Goal: Transaction & Acquisition: Book appointment/travel/reservation

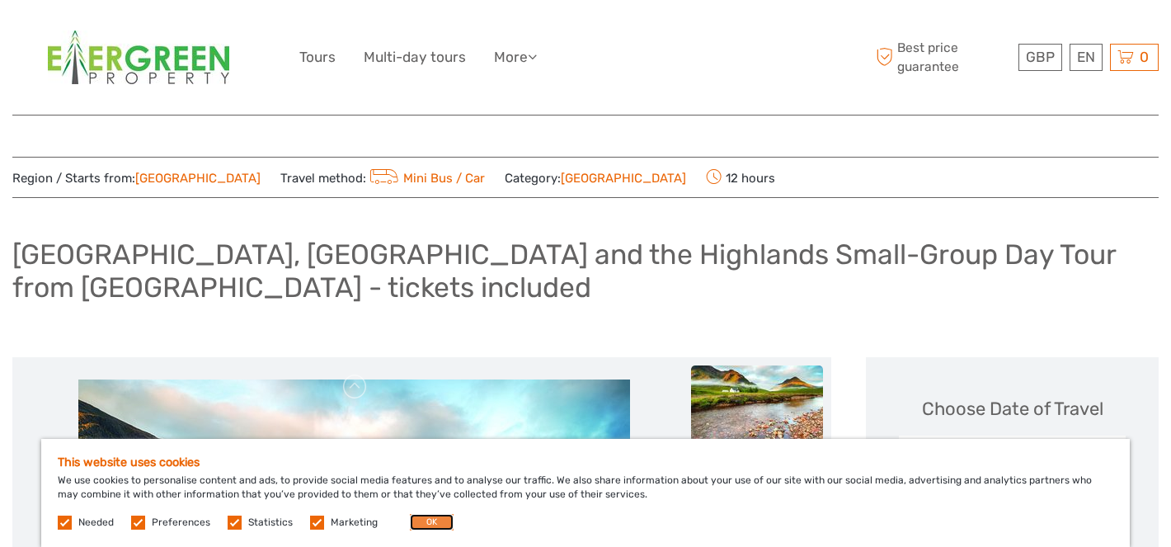
click at [423, 517] on button "OK" at bounding box center [432, 522] width 44 height 16
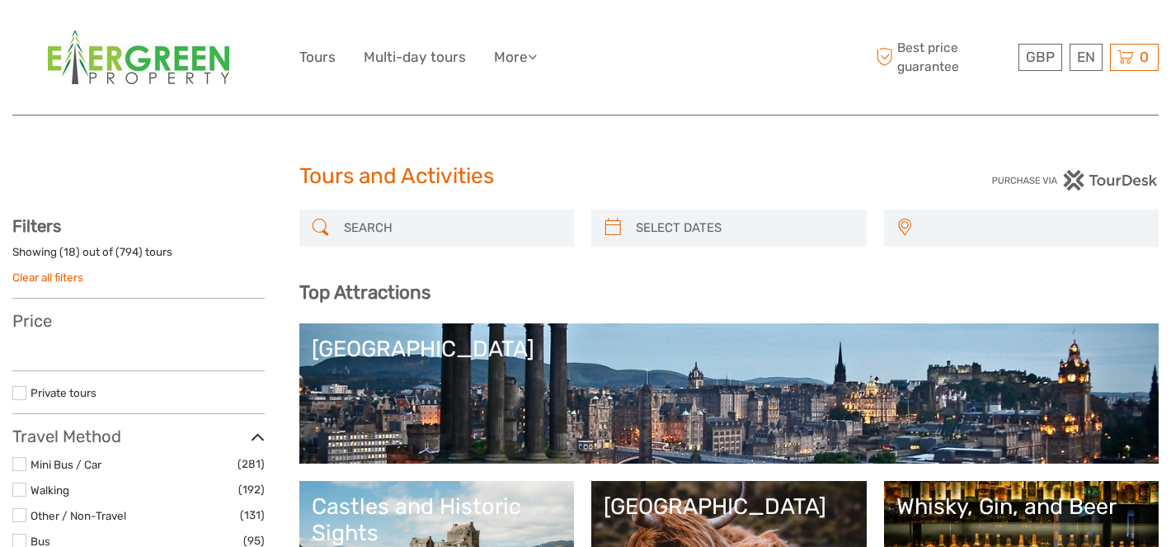
select select
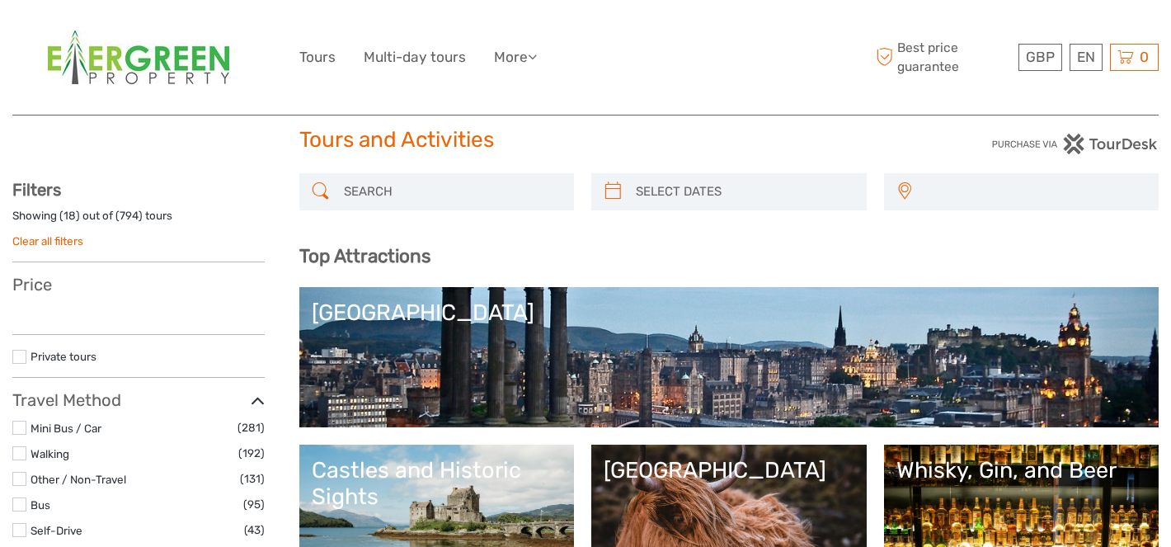
select select
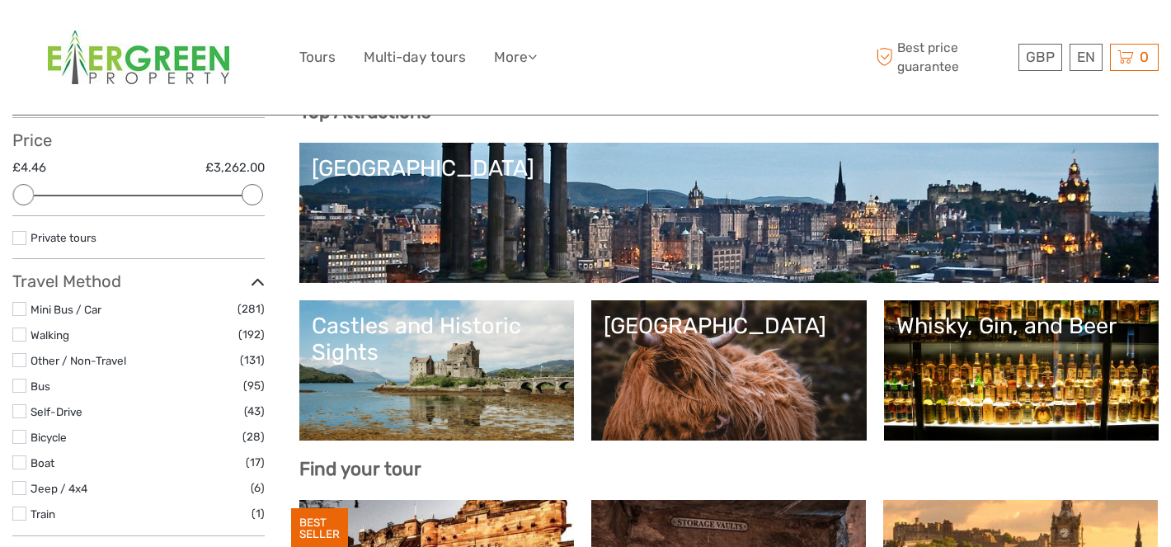
scroll to position [183, 0]
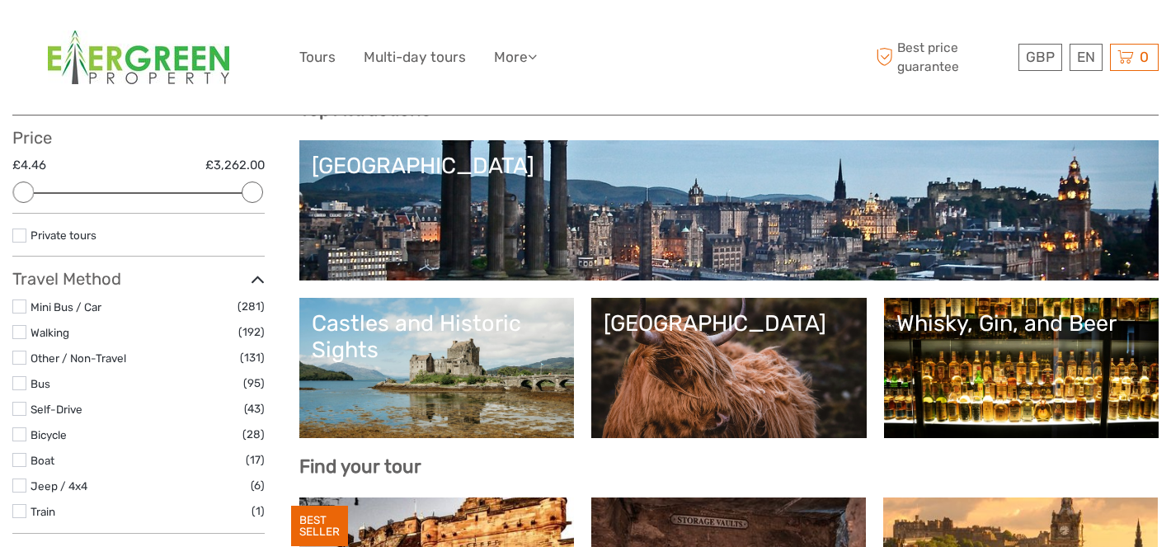
click at [360, 163] on div "[GEOGRAPHIC_DATA]" at bounding box center [729, 166] width 835 height 26
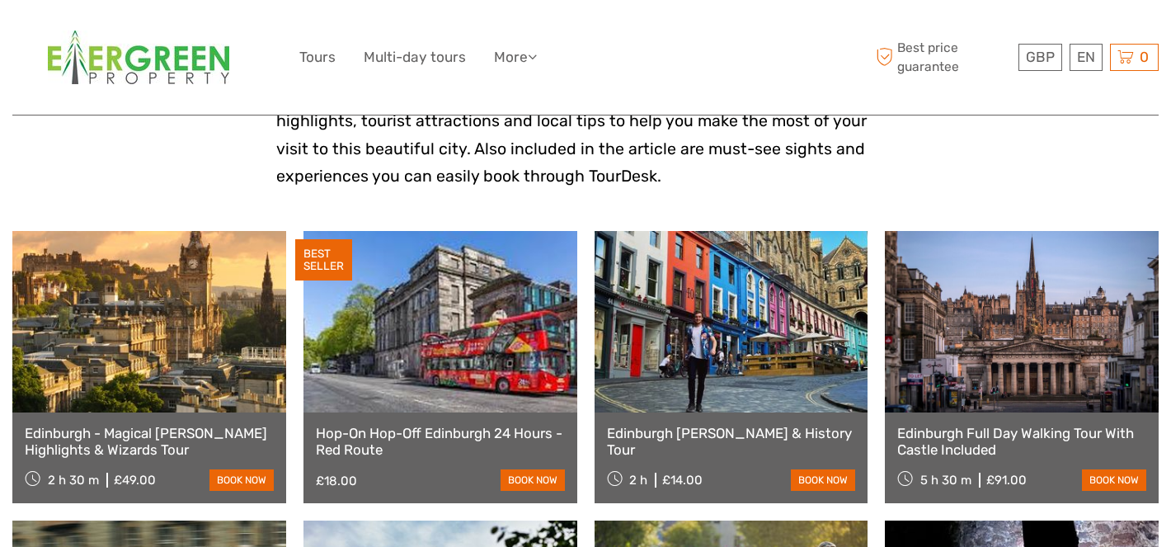
scroll to position [496, 0]
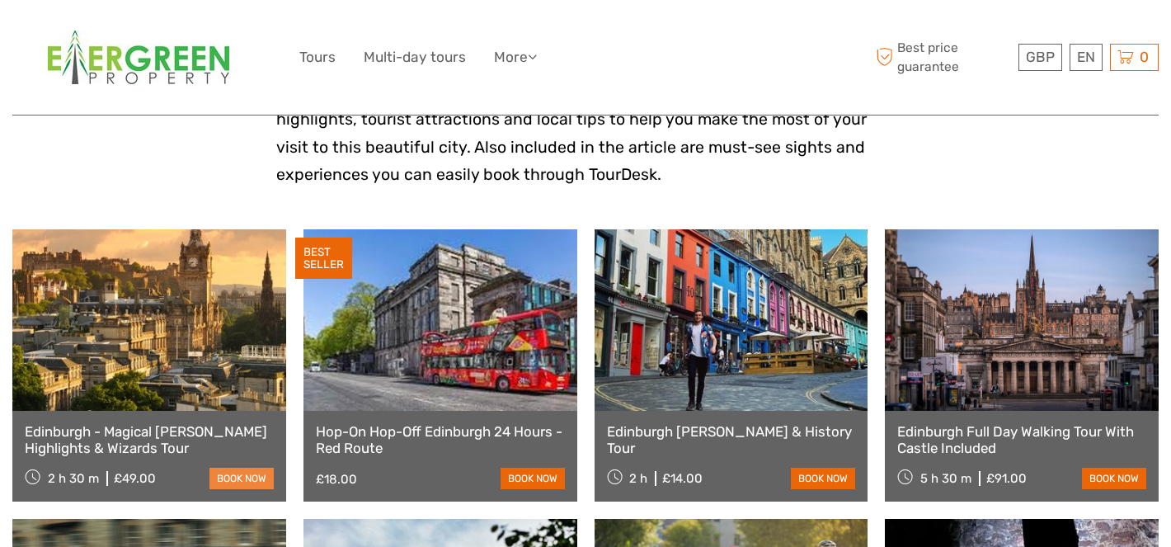
click at [242, 477] on link "book now" at bounding box center [241, 477] width 64 height 21
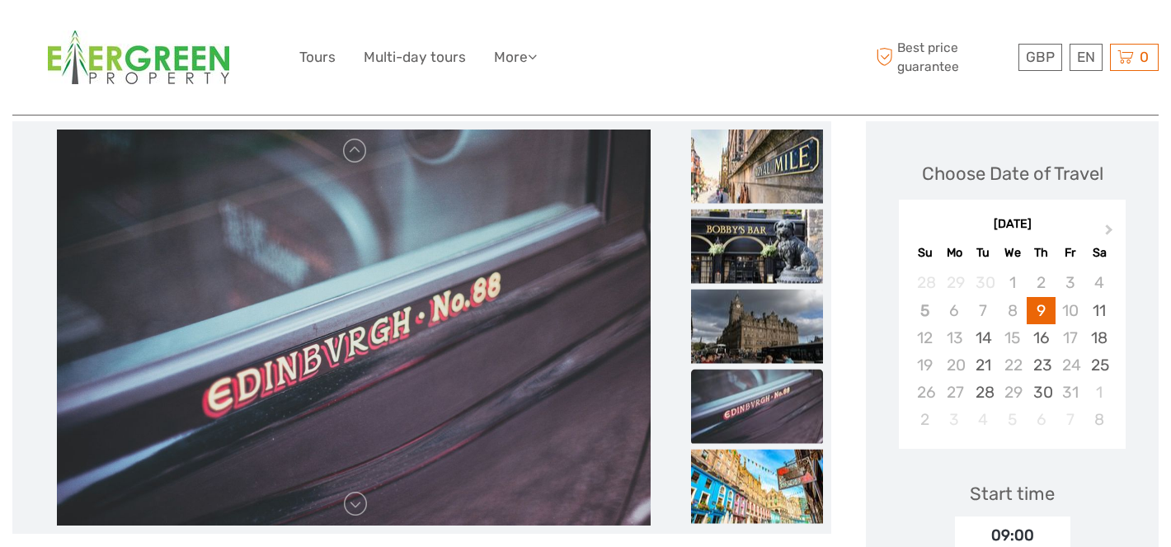
scroll to position [204, 0]
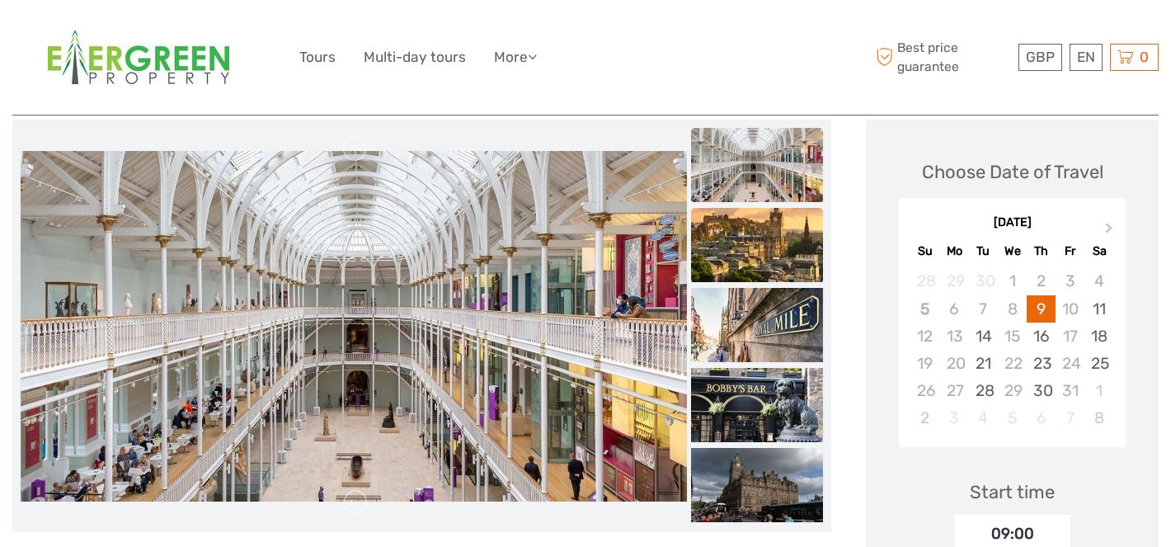
click at [774, 258] on img at bounding box center [757, 245] width 132 height 74
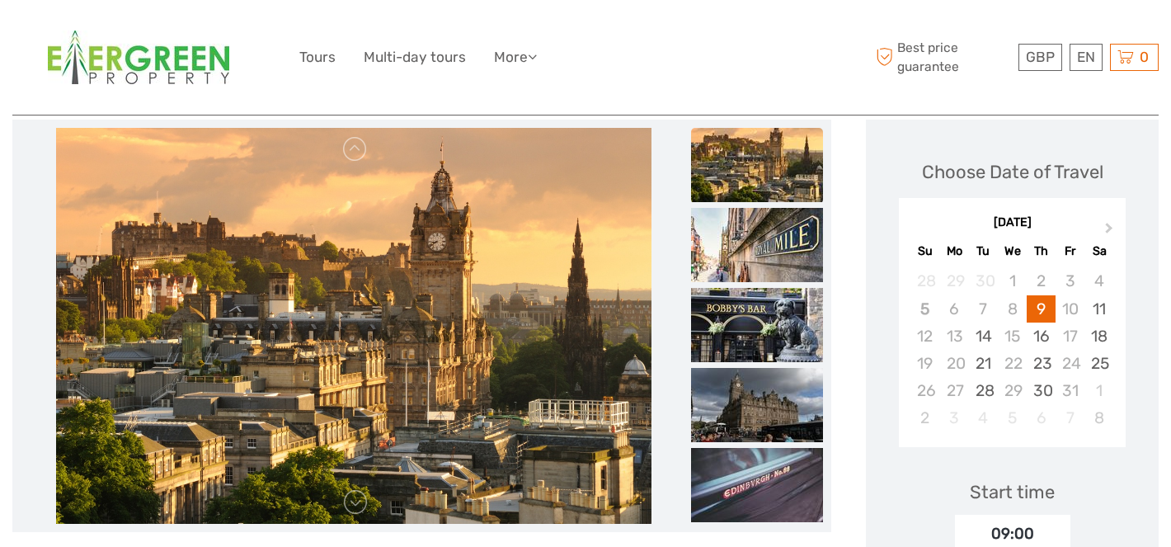
click at [774, 258] on img at bounding box center [757, 245] width 132 height 74
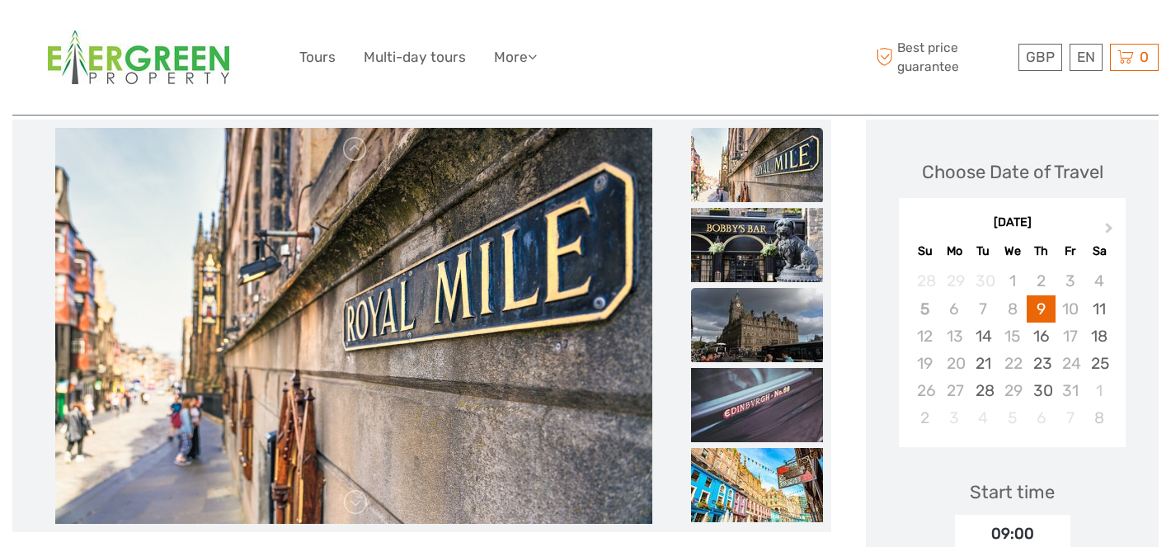
click at [775, 327] on img at bounding box center [757, 325] width 132 height 74
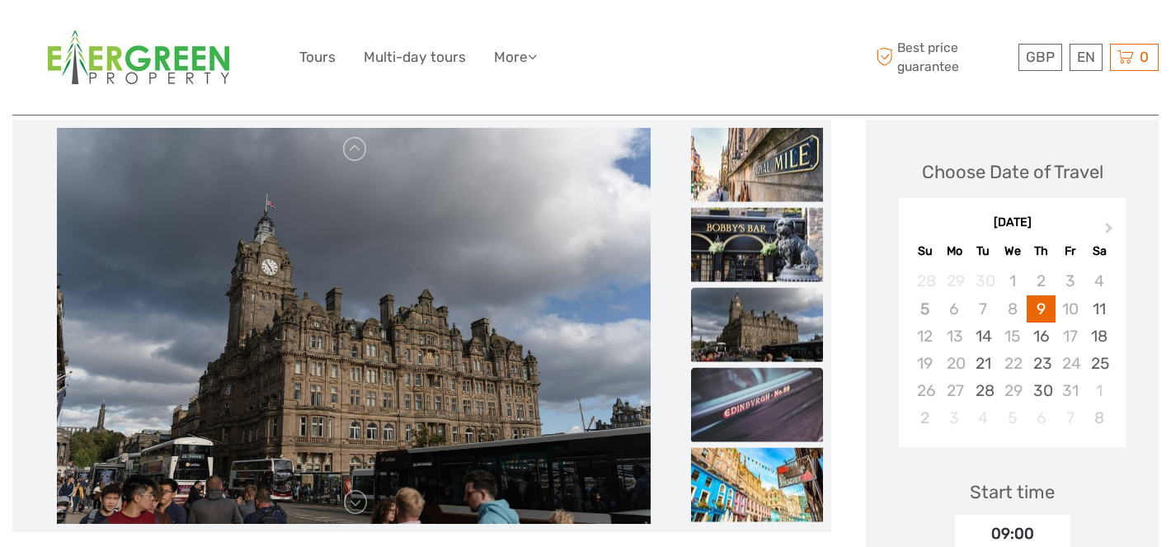
click at [768, 408] on img at bounding box center [757, 405] width 132 height 74
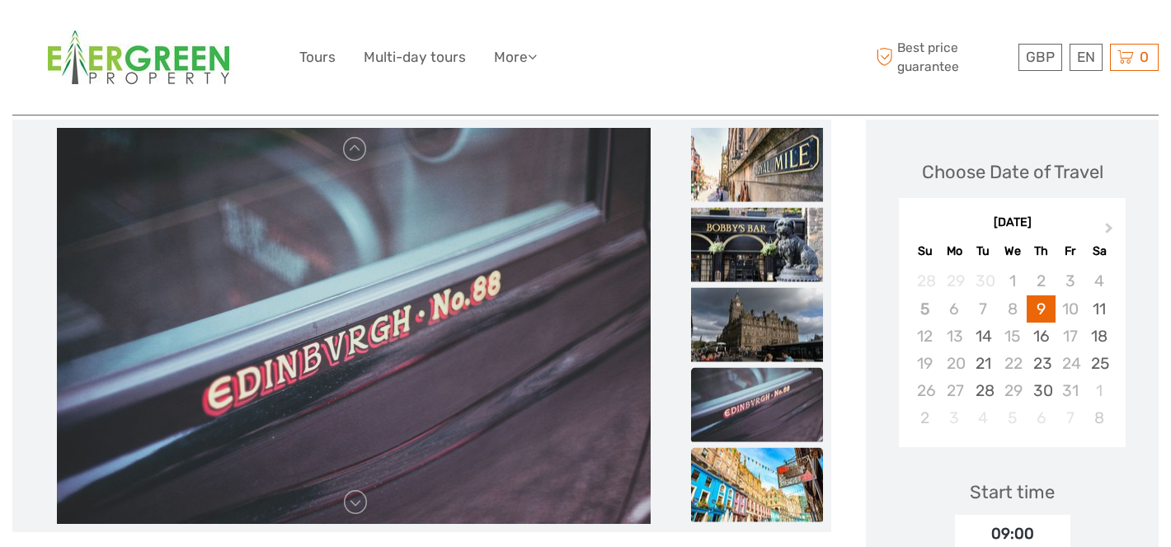
click at [758, 484] on img at bounding box center [757, 485] width 132 height 74
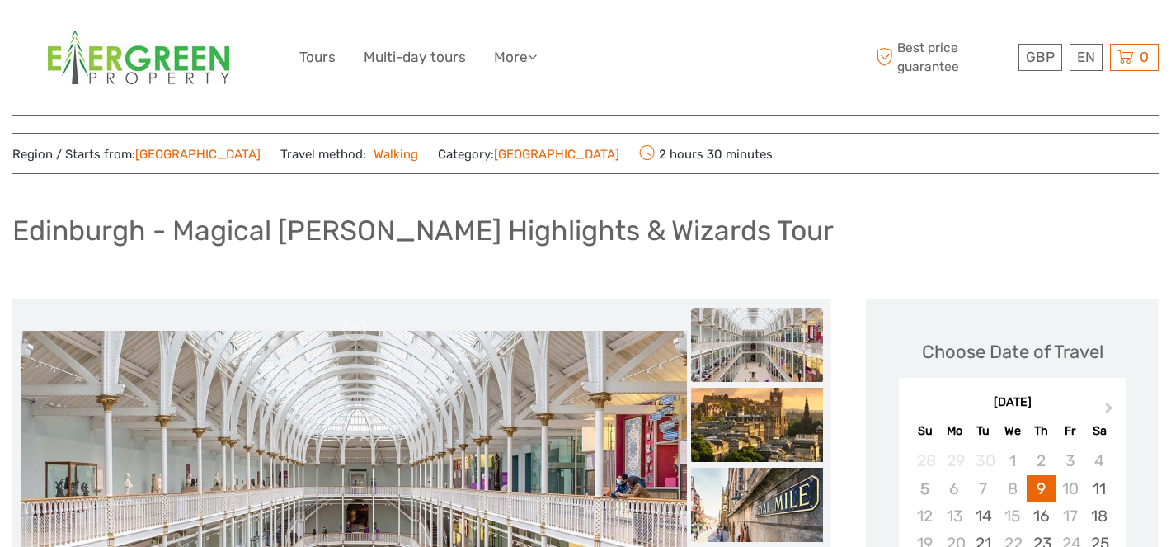
scroll to position [0, 0]
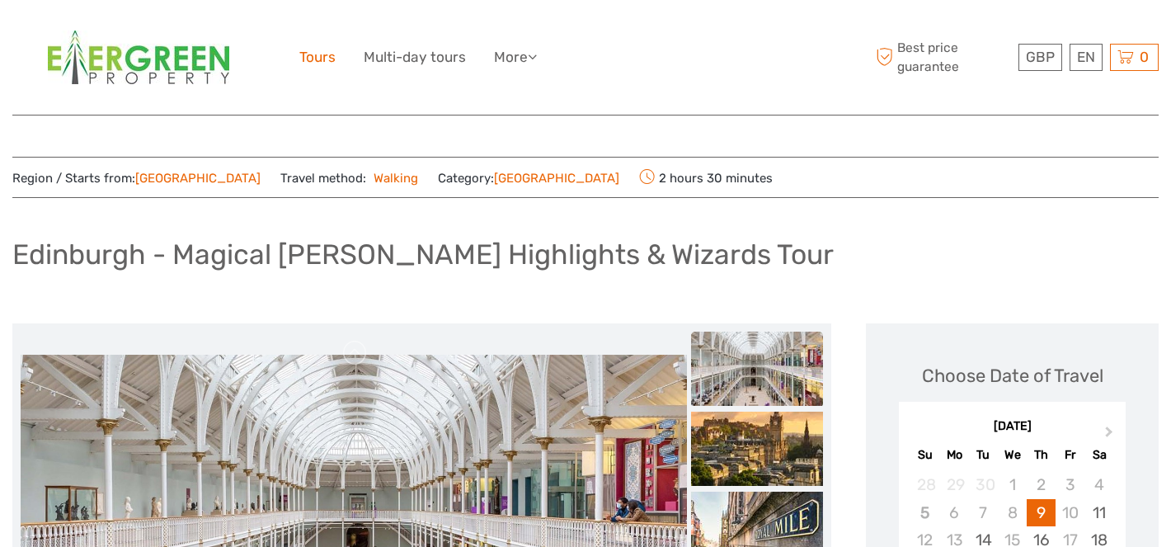
click at [320, 56] on link "Tours" at bounding box center [317, 57] width 36 height 24
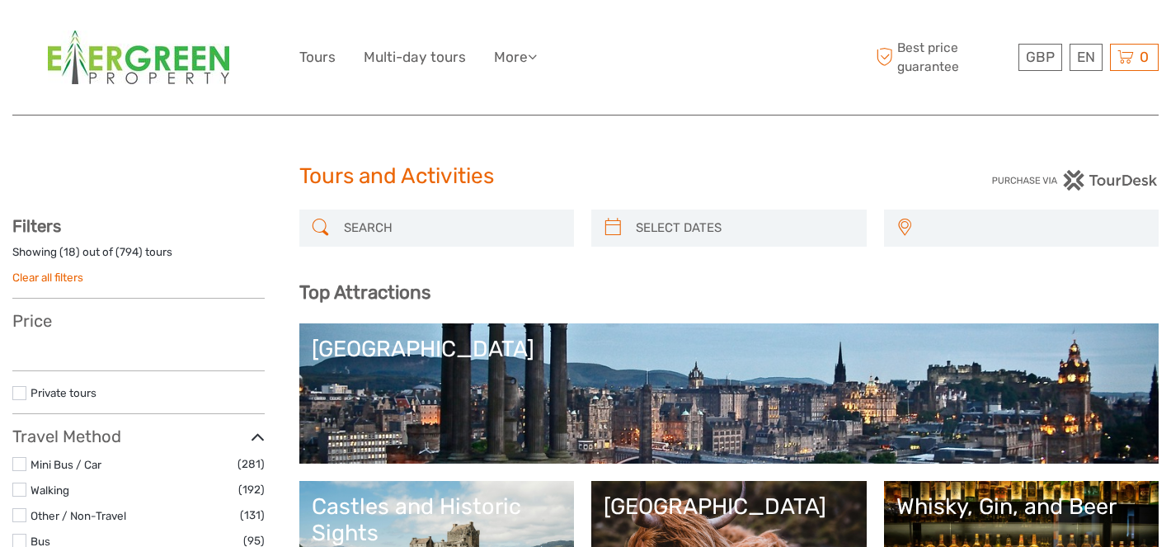
select select
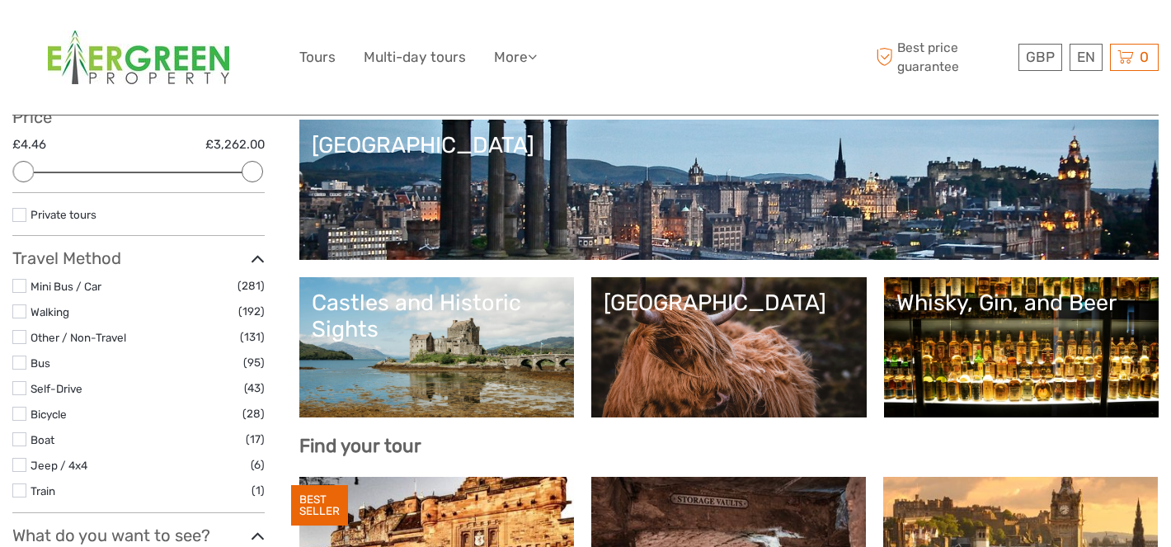
scroll to position [205, 0]
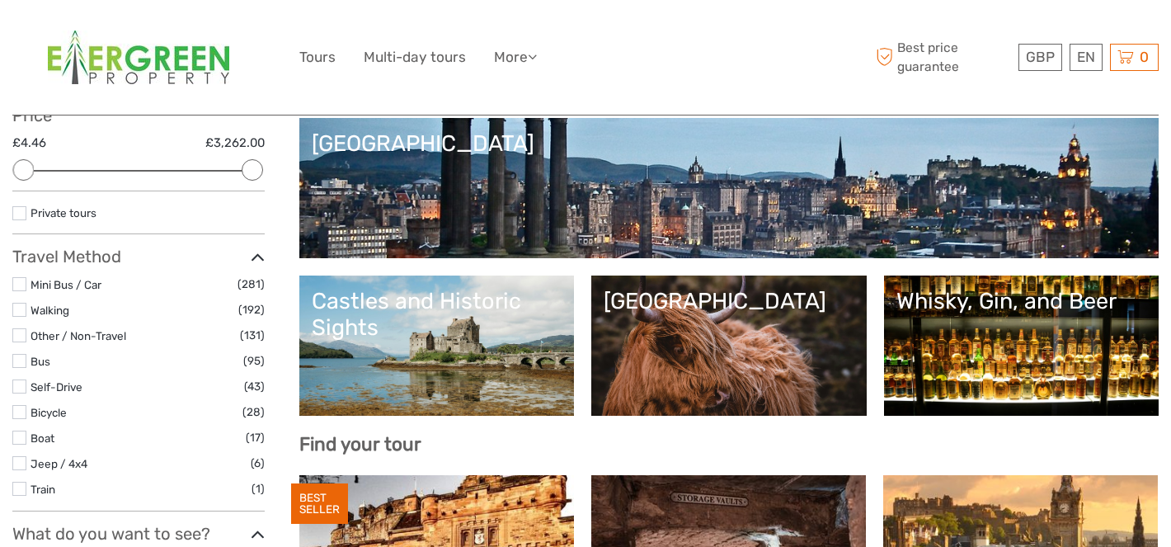
click at [732, 341] on link "[GEOGRAPHIC_DATA]" at bounding box center [729, 345] width 251 height 115
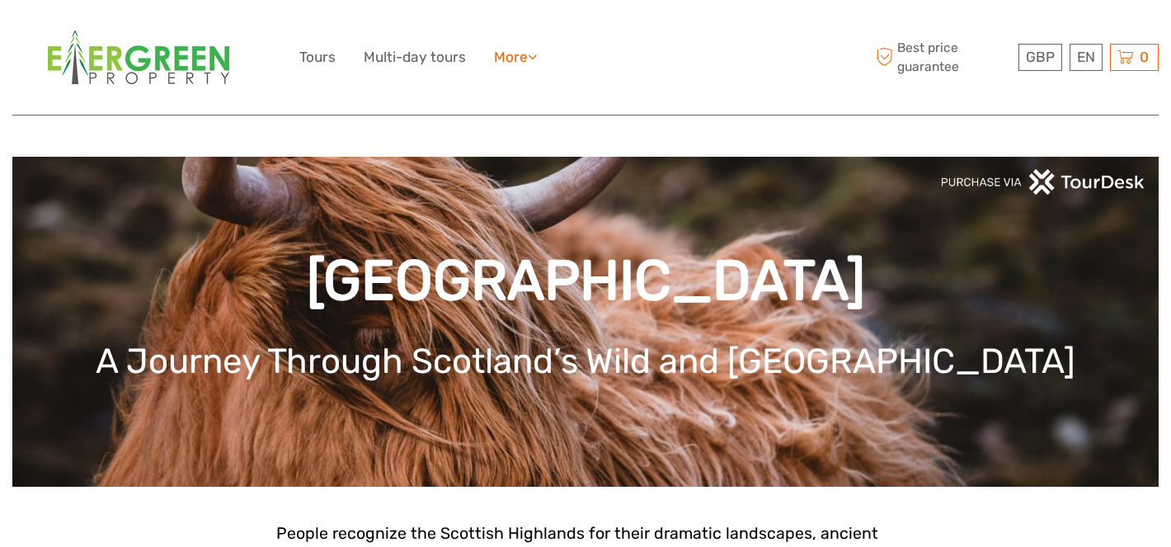
click at [537, 54] on icon at bounding box center [532, 56] width 9 height 14
